Goal: Task Accomplishment & Management: Complete application form

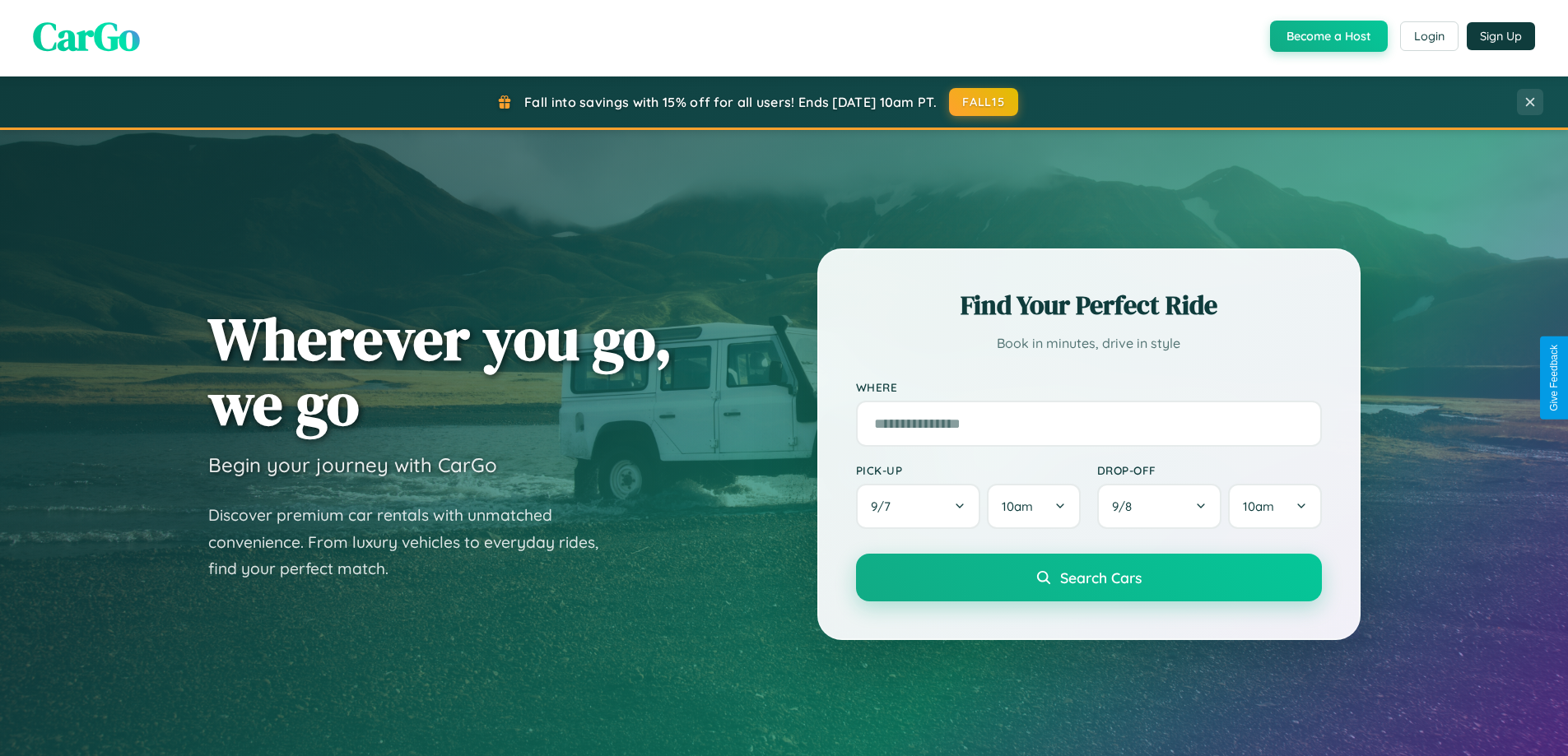
scroll to position [3165, 0]
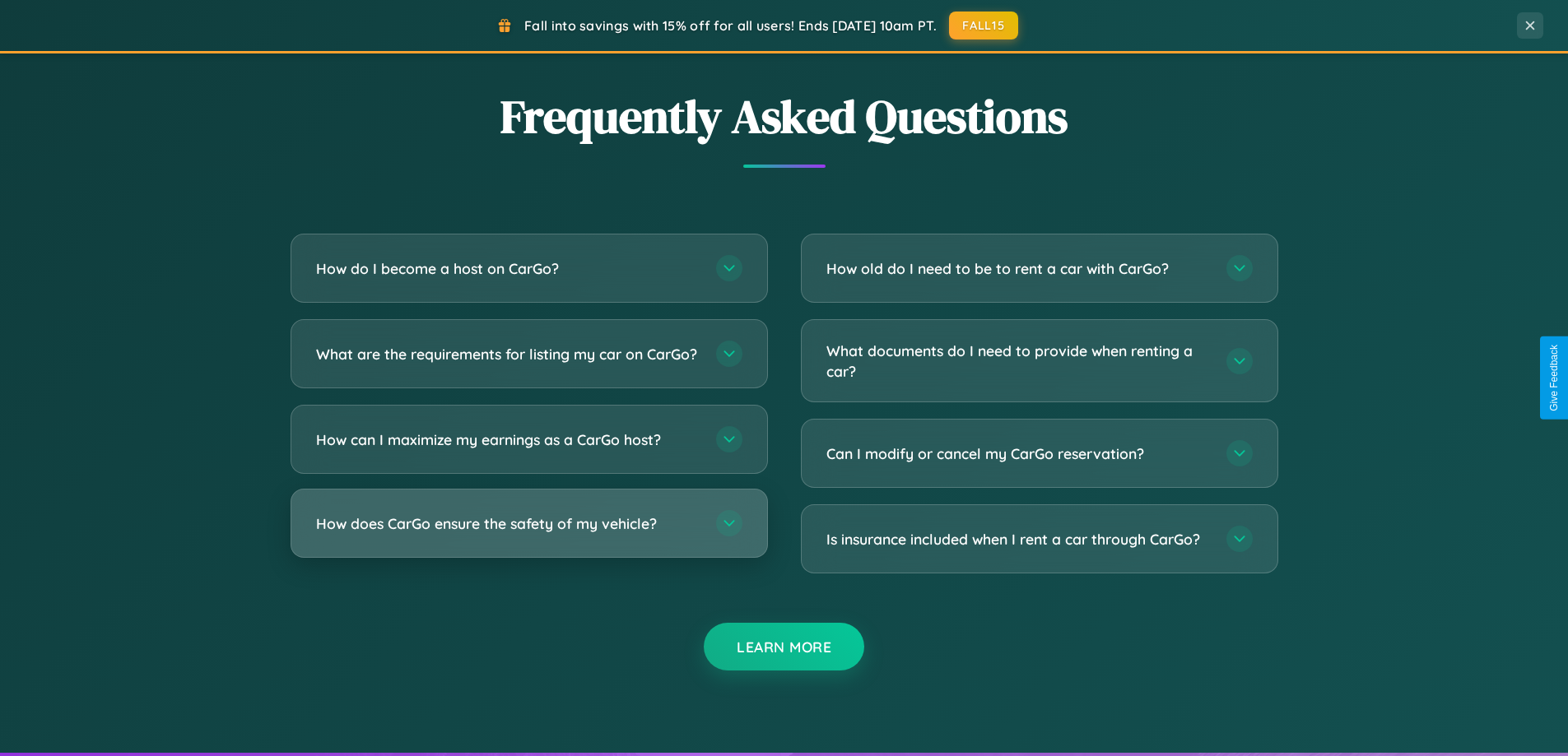
click at [528, 534] on h3 "How does CarGo ensure the safety of my vehicle?" at bounding box center [507, 524] width 384 height 20
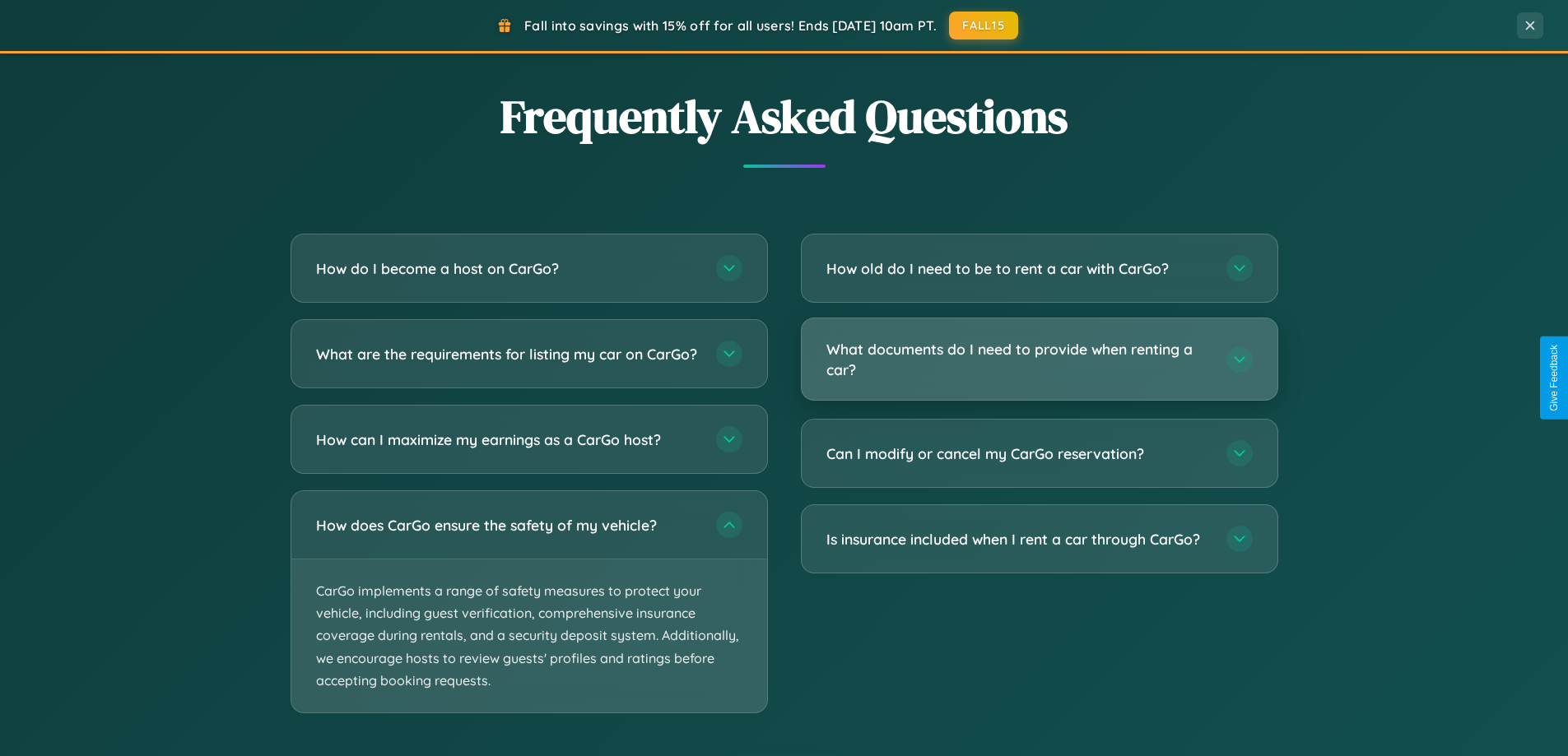
click at [1039, 361] on h3 "What documents do I need to provide when renting a car?" at bounding box center [1018, 359] width 384 height 40
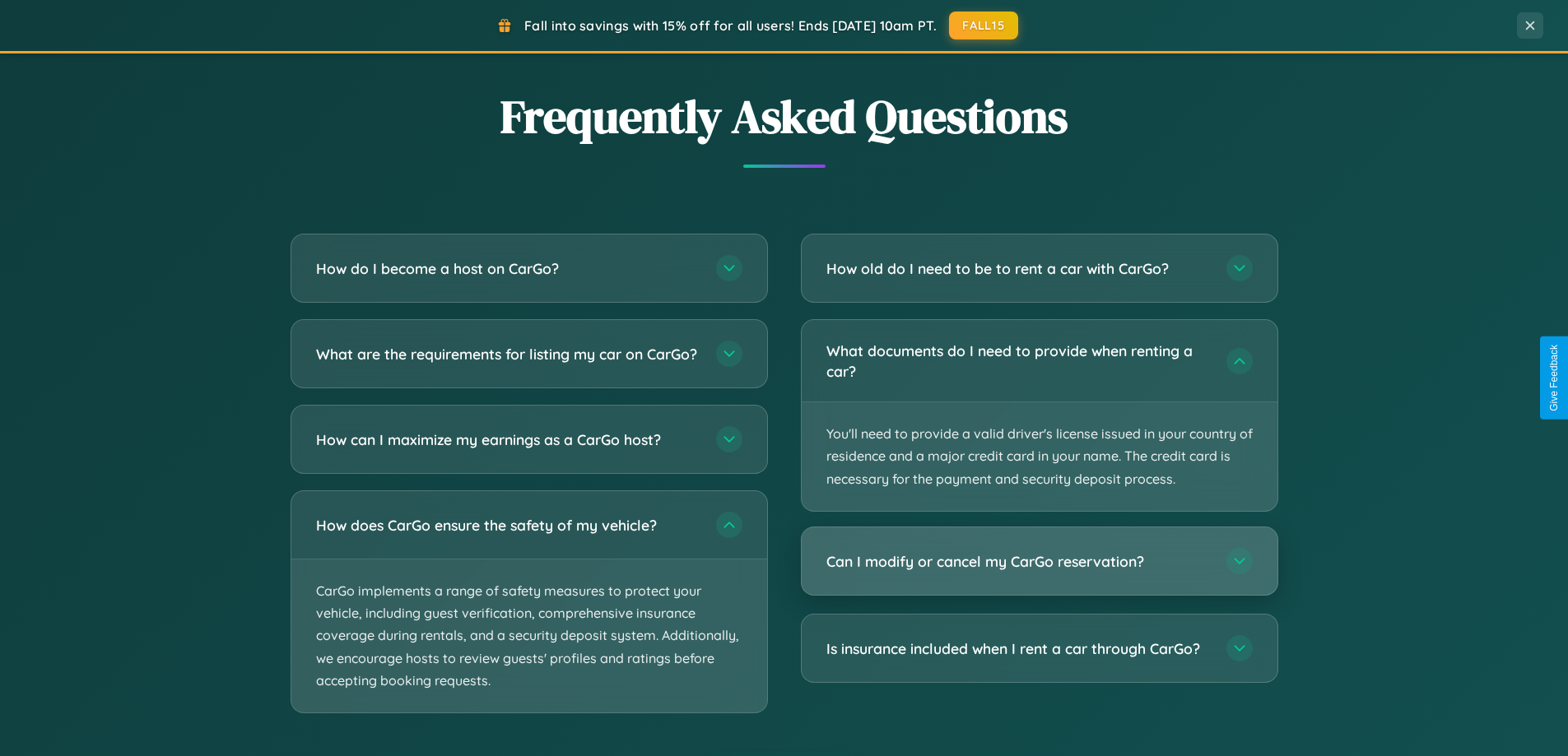
click at [1039, 561] on h3 "Can I modify or cancel my CarGo reservation?" at bounding box center [1018, 561] width 384 height 20
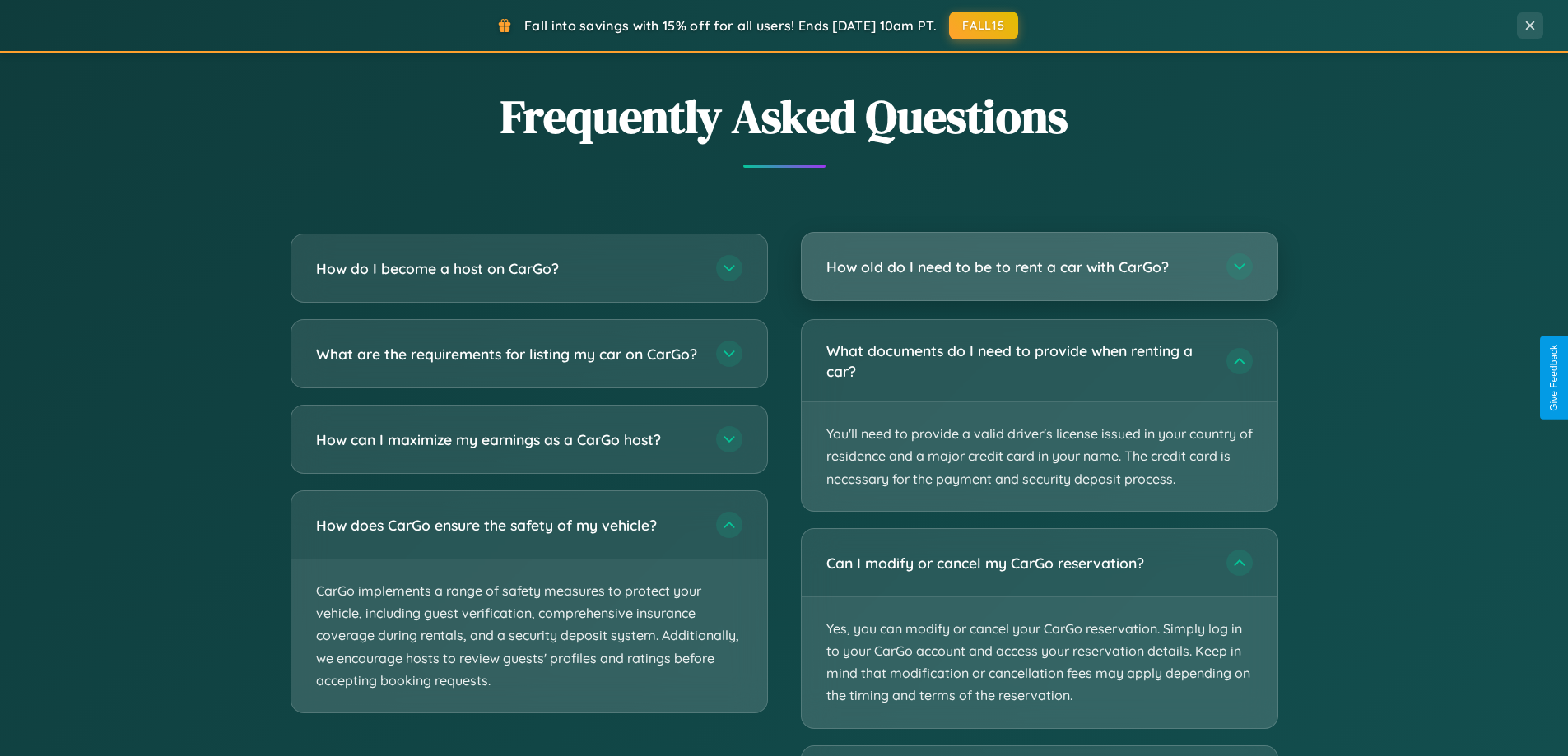
click at [1039, 266] on h3 "How old do I need to be to rent a car with CarGo?" at bounding box center [1018, 267] width 384 height 20
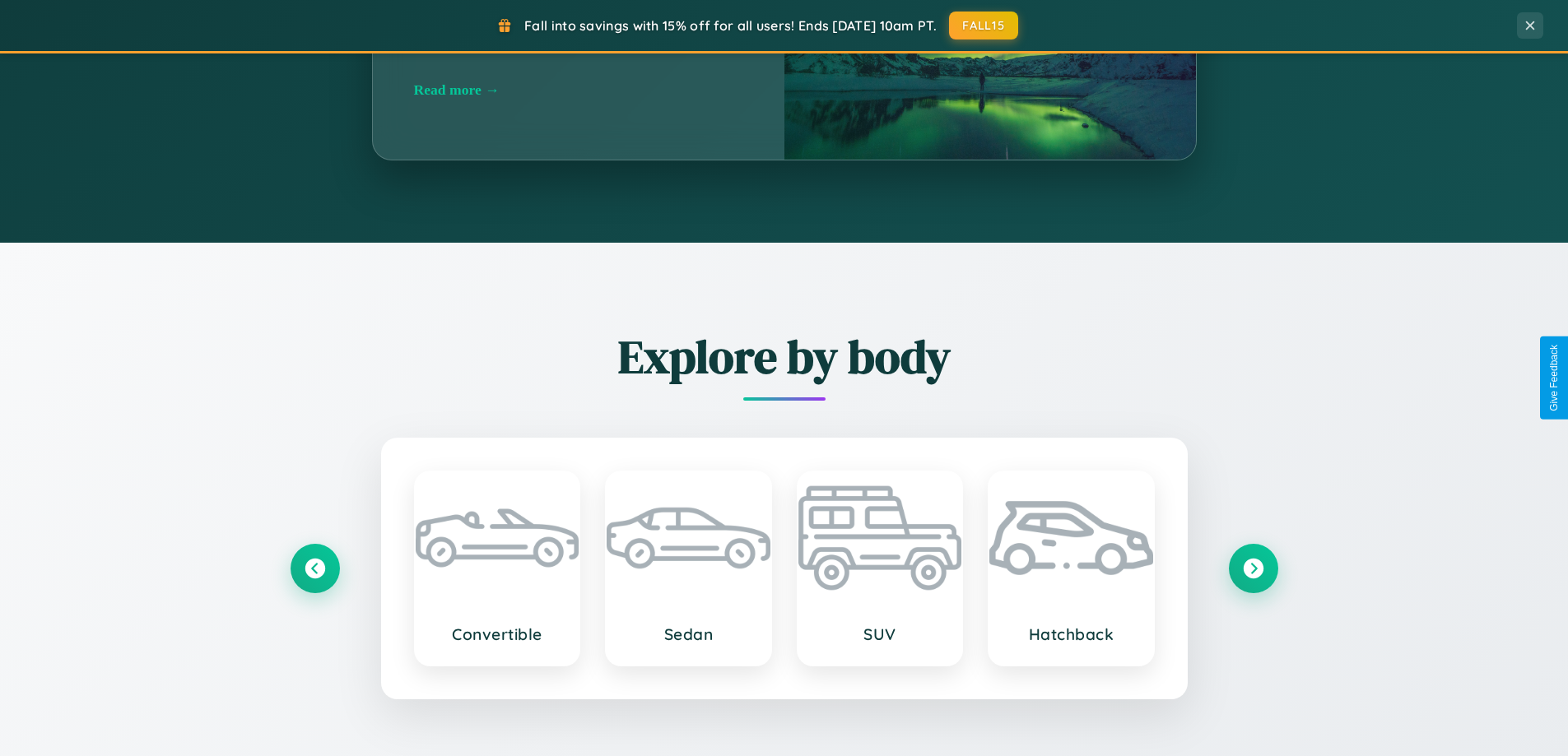
scroll to position [709, 0]
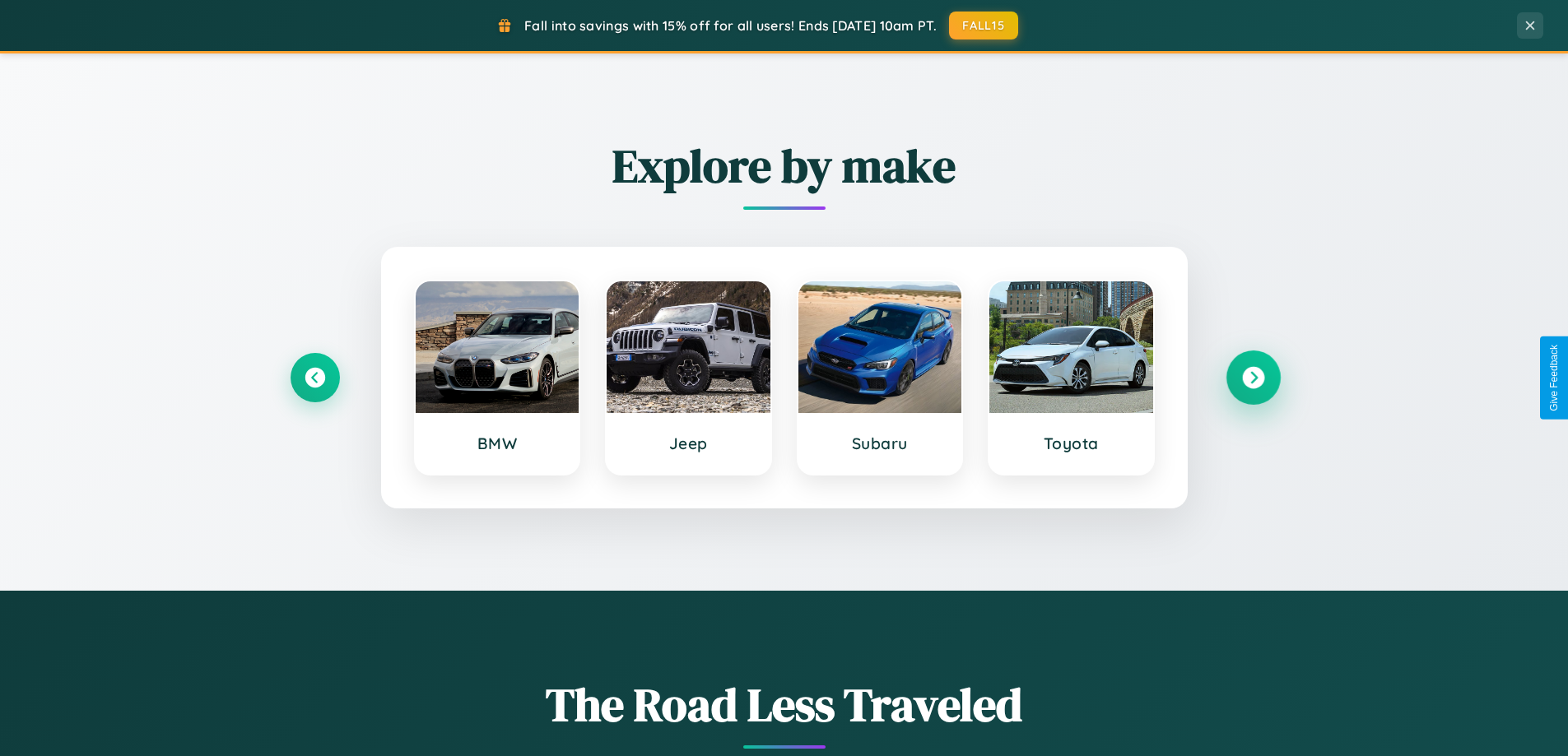
click at [1252, 378] on icon at bounding box center [1253, 378] width 22 height 22
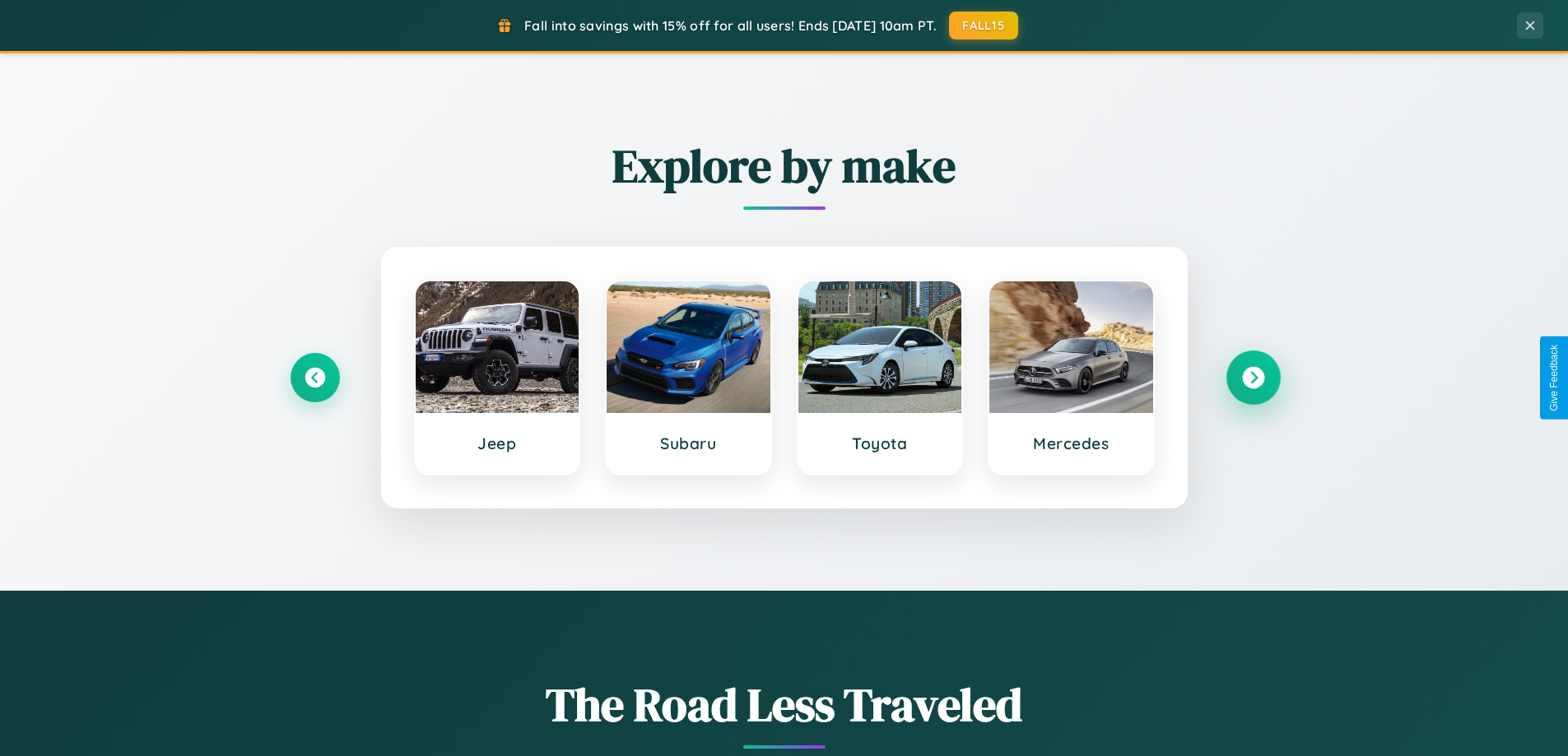
click at [1252, 378] on icon at bounding box center [1253, 378] width 22 height 22
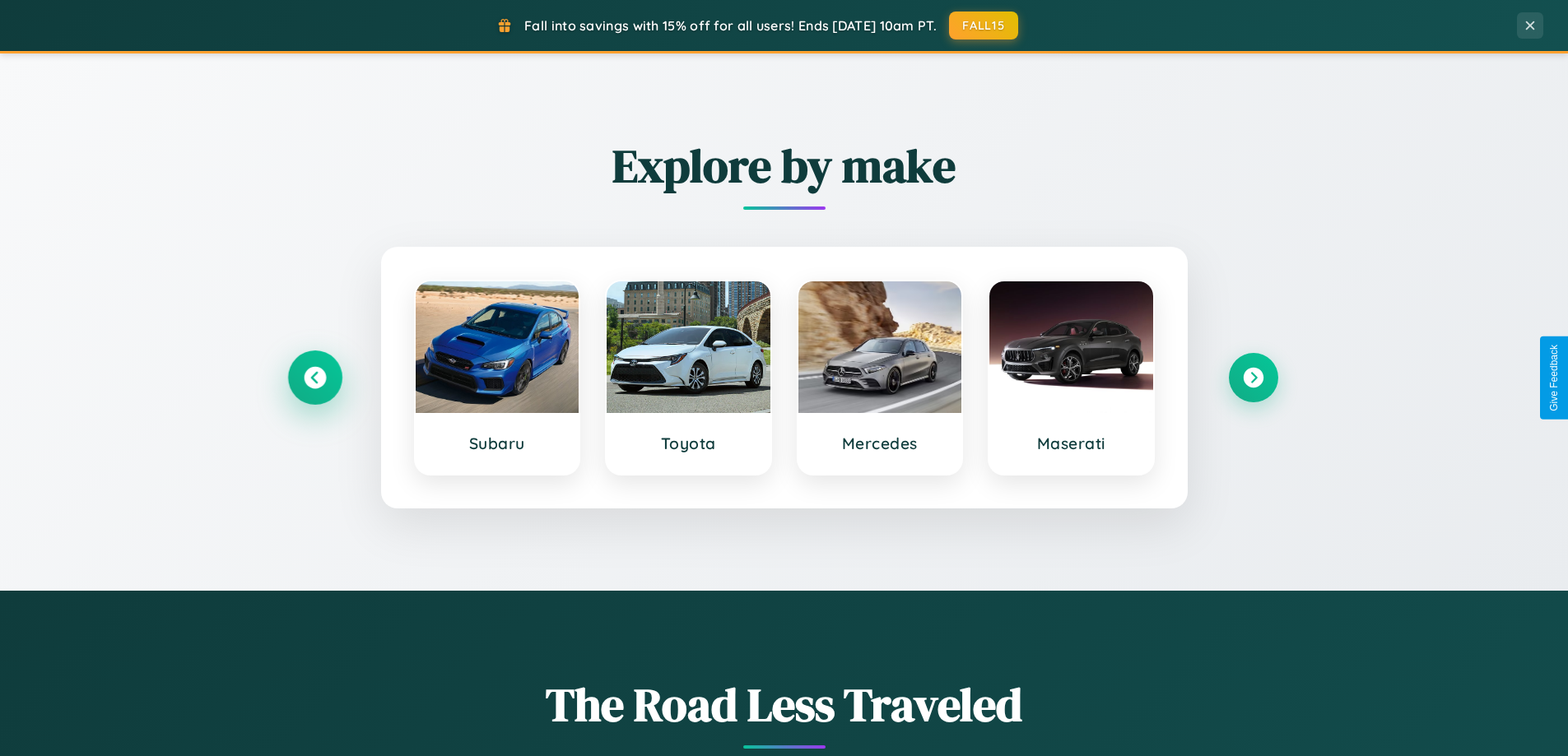
click at [314, 378] on icon at bounding box center [315, 378] width 22 height 22
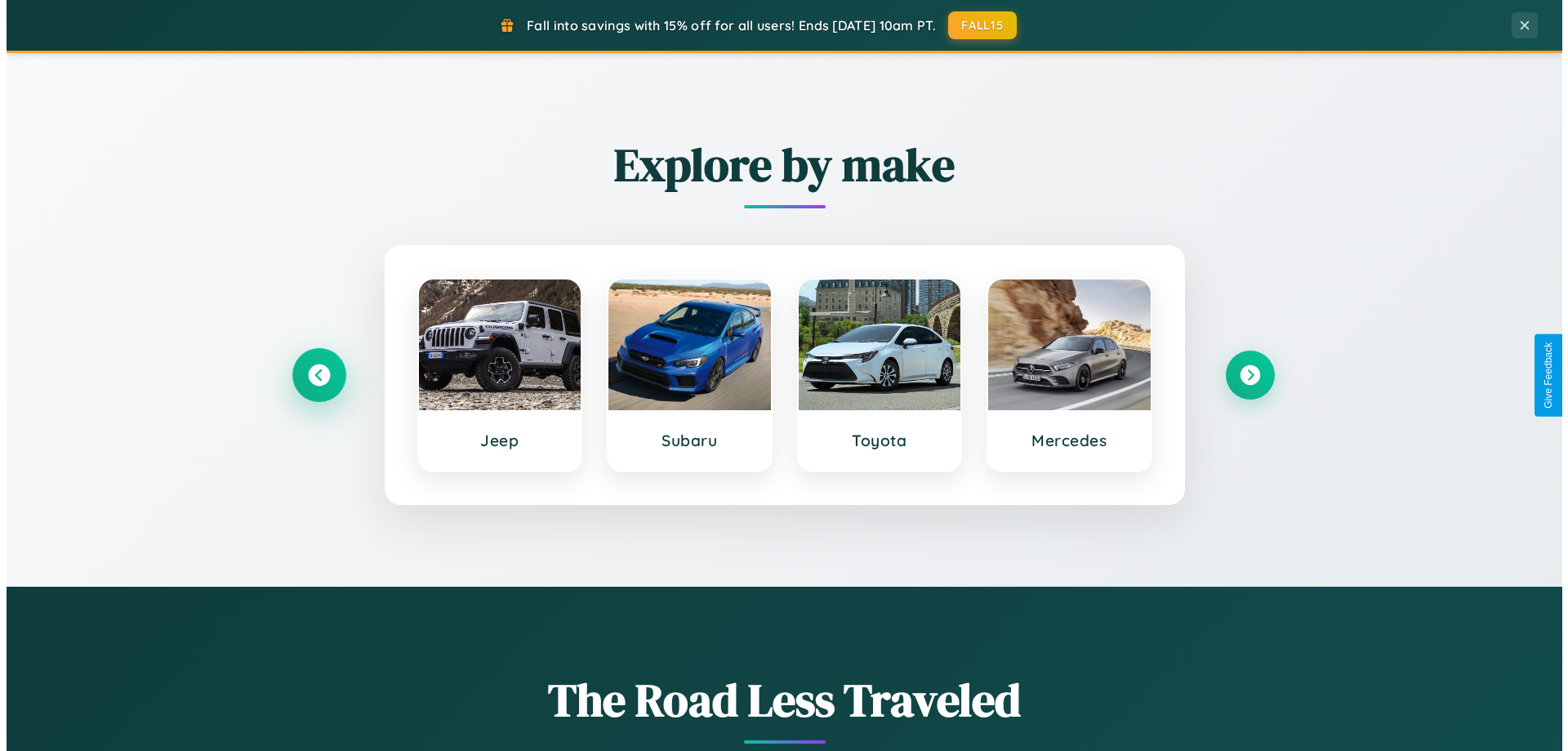
scroll to position [0, 0]
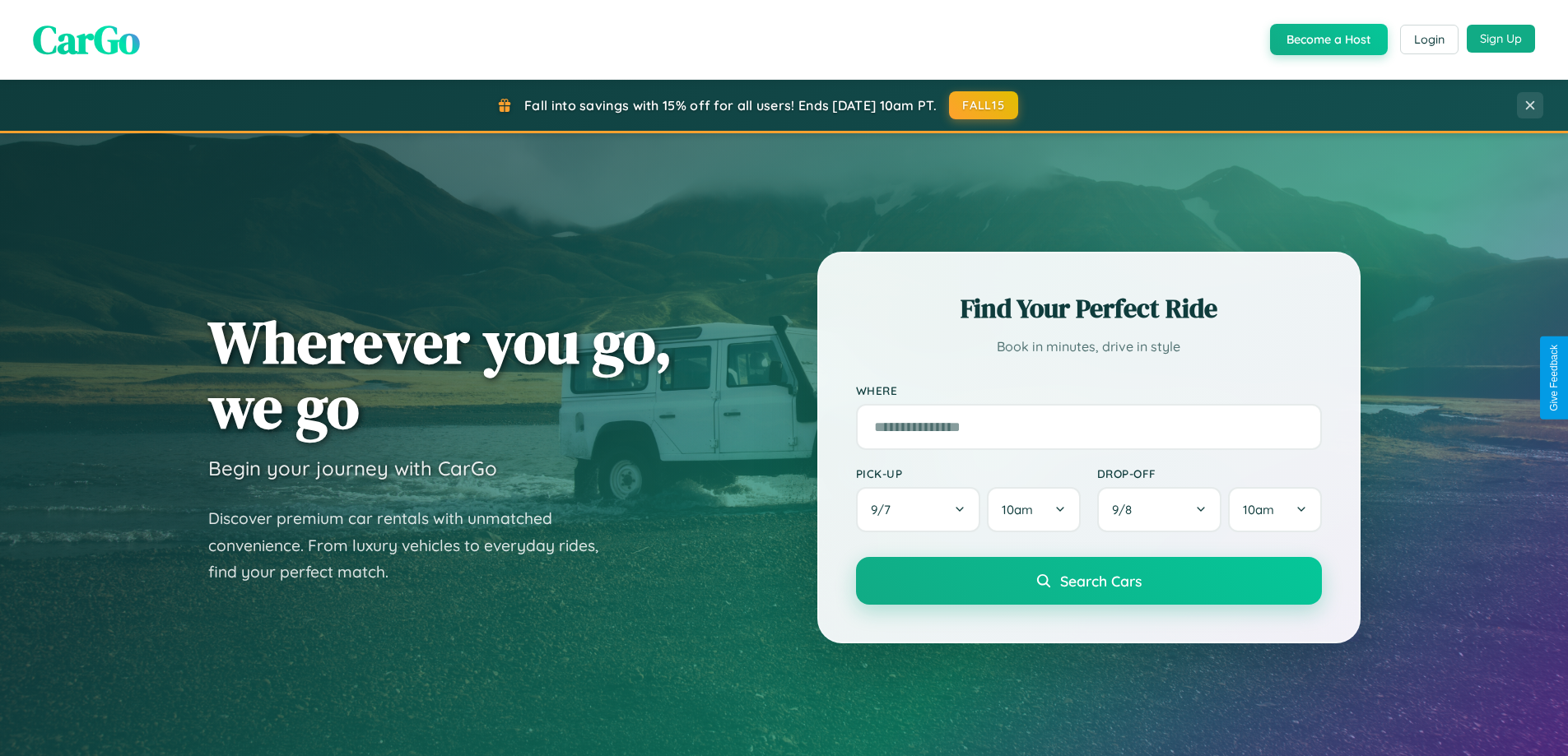
click at [1500, 38] on button "Sign Up" at bounding box center [1501, 38] width 68 height 28
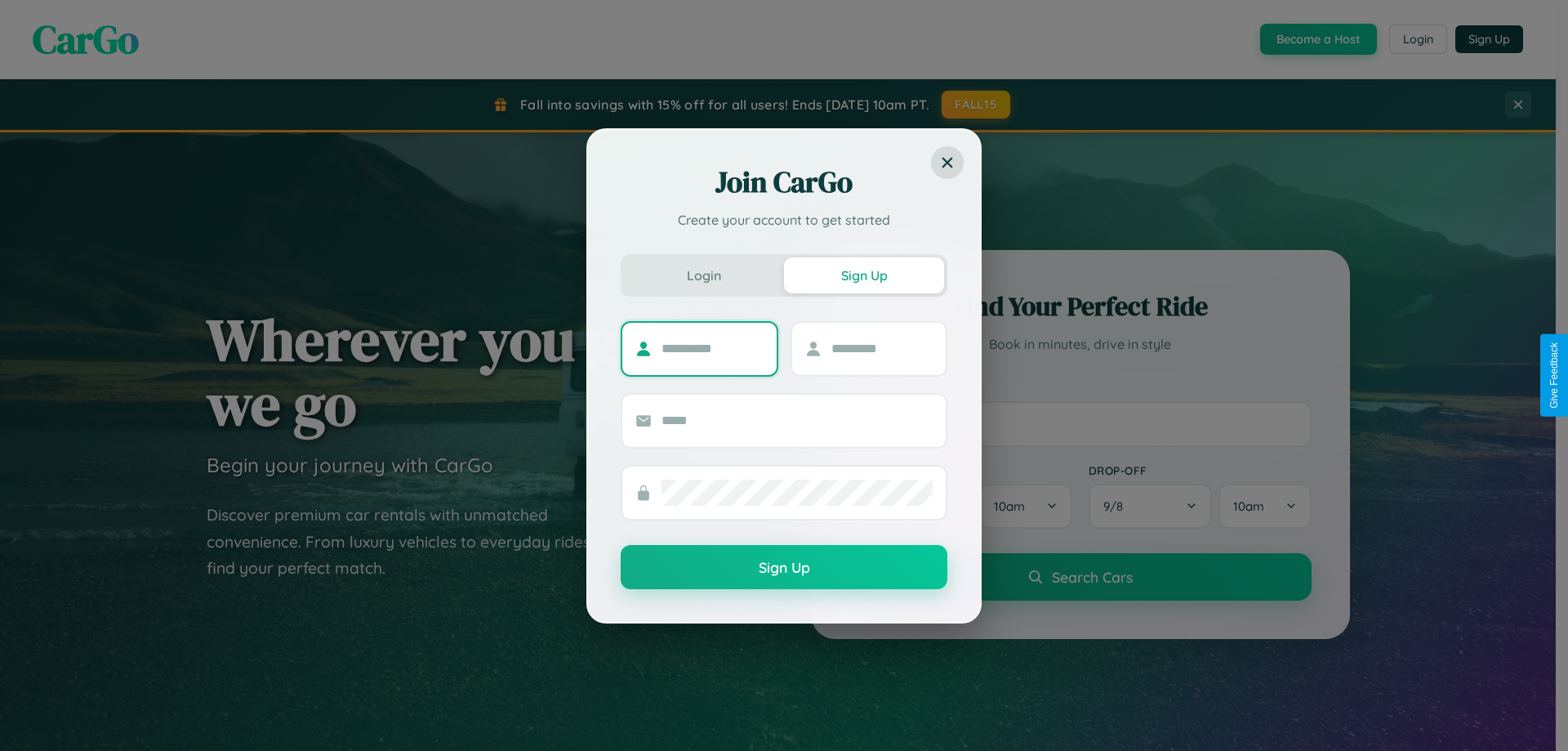
click at [712, 348] on input "text" at bounding box center [712, 349] width 102 height 26
type input "********"
click at [882, 348] on input "text" at bounding box center [882, 349] width 102 height 26
type input "******"
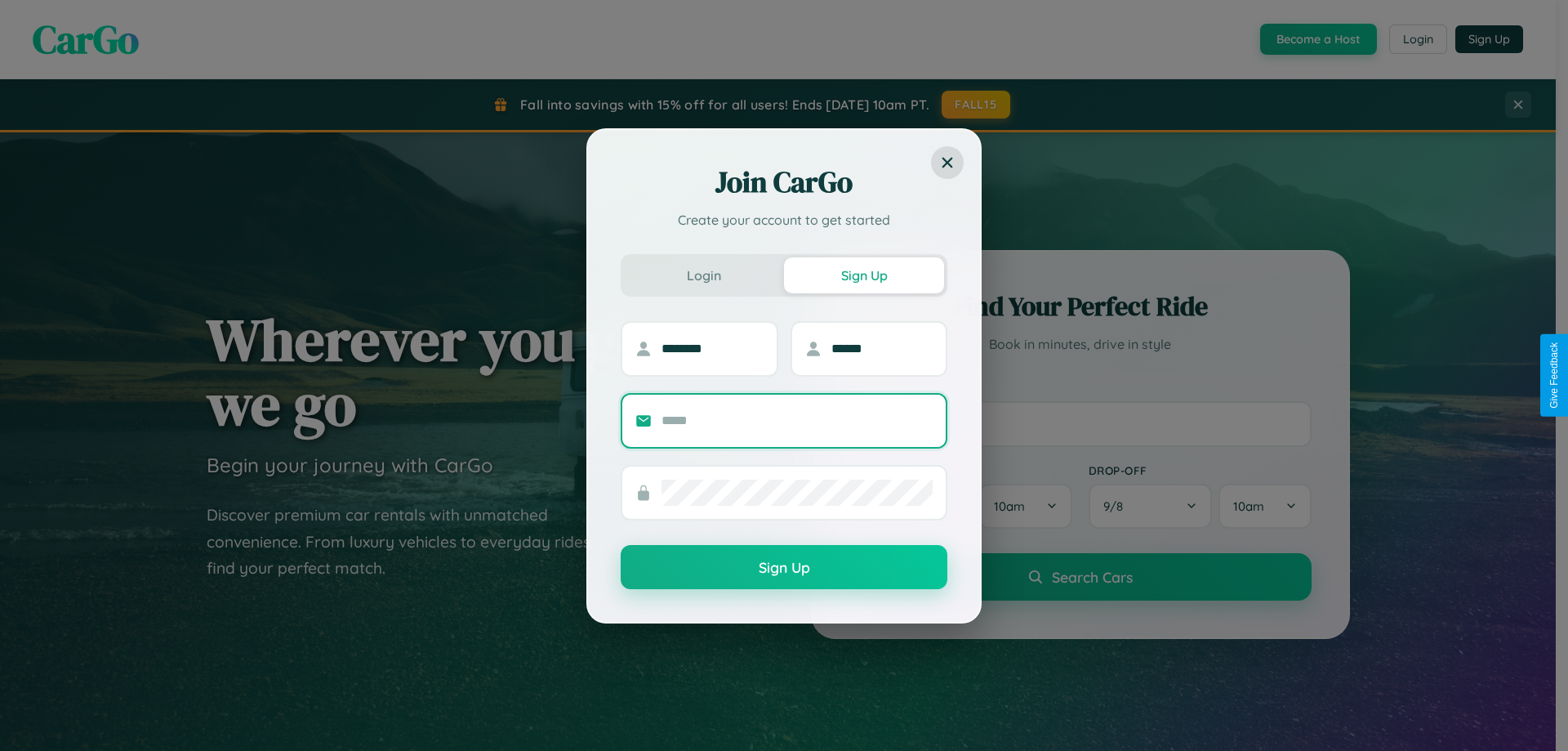
click at [797, 420] on input "text" at bounding box center [796, 421] width 271 height 26
type input "**********"
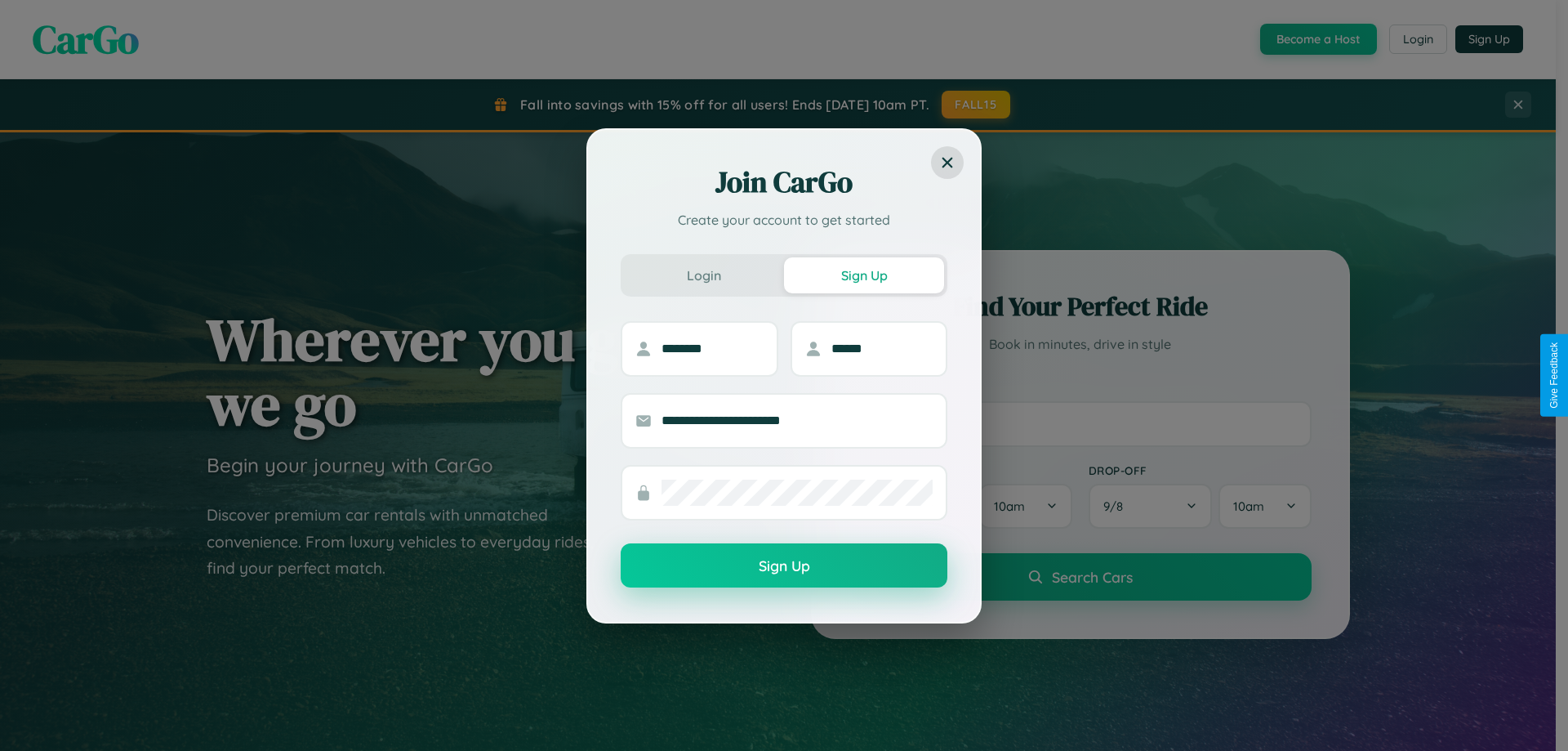
click at [784, 566] on button "Sign Up" at bounding box center [784, 565] width 327 height 44
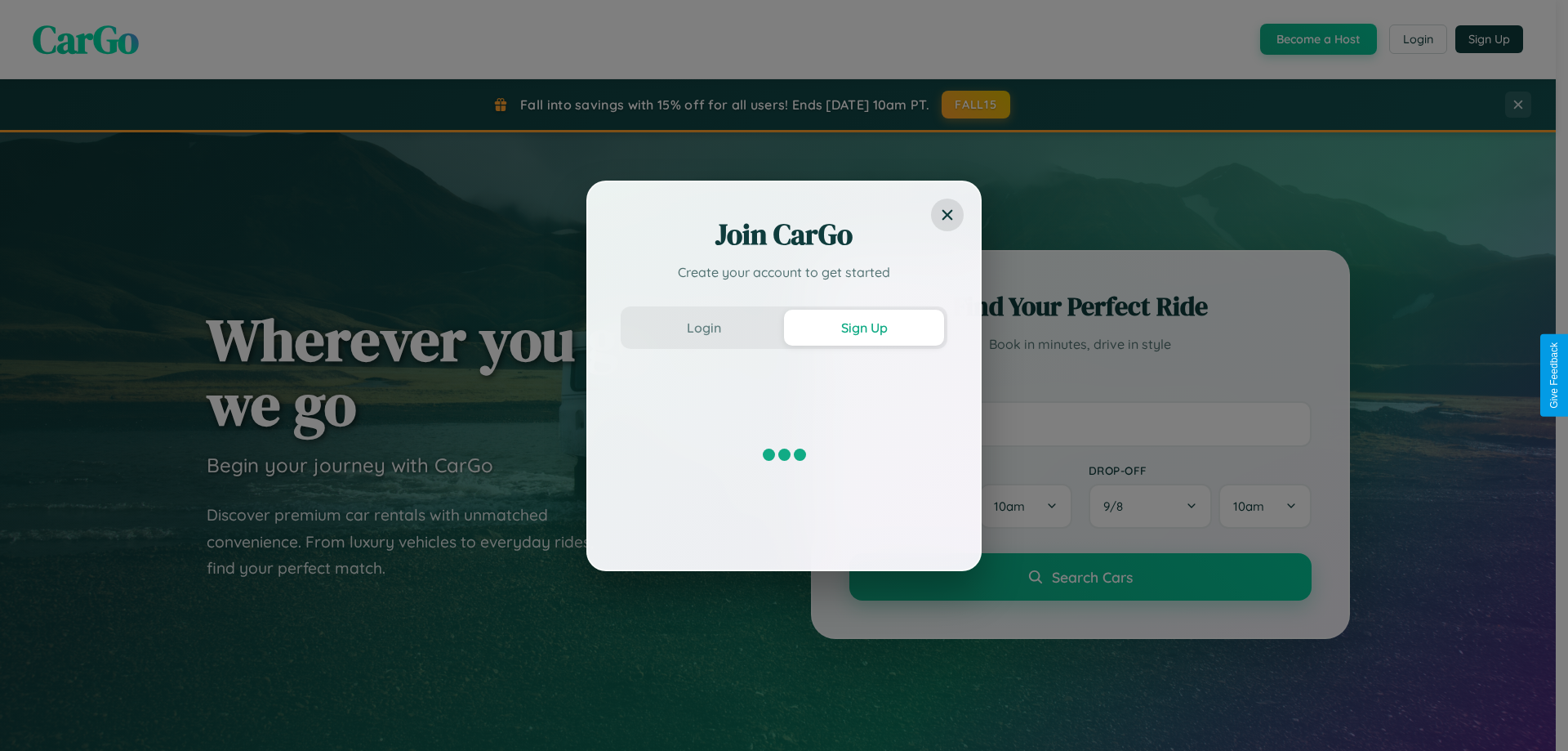
scroll to position [48, 0]
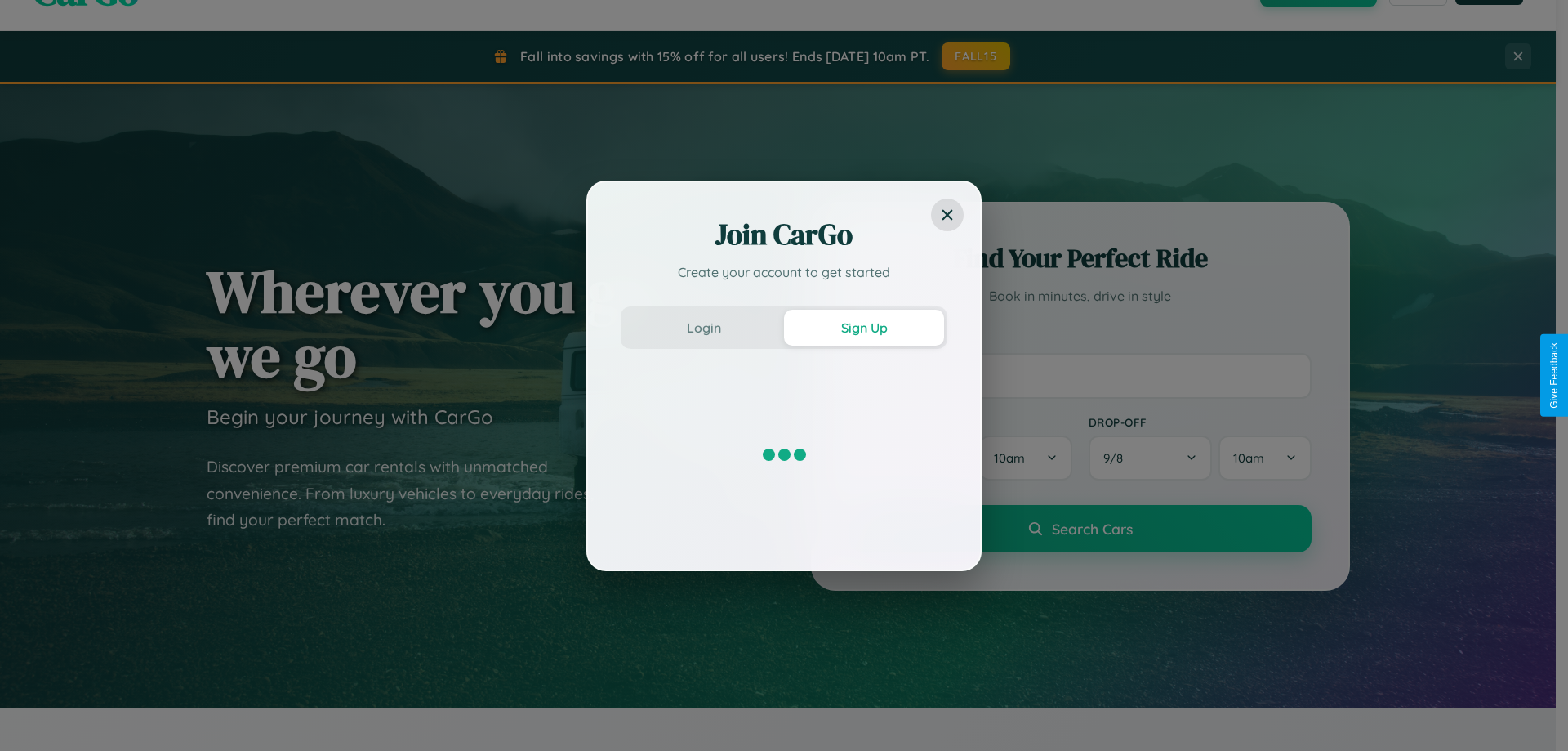
click at [1080, 375] on div "Join CarGo Create your account to get started Login Sign Up" at bounding box center [784, 375] width 1568 height 751
